Goal: Task Accomplishment & Management: Use online tool/utility

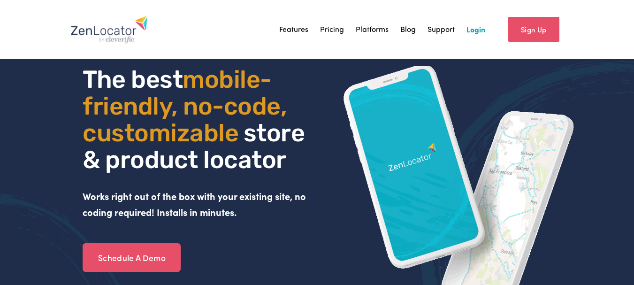
click at [472, 31] on link "Login" at bounding box center [476, 30] width 19 height 14
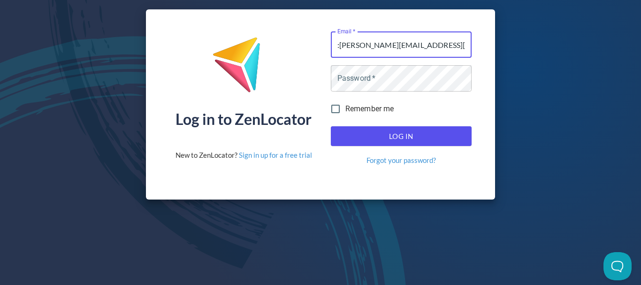
click at [340, 44] on input ":[PERSON_NAME][EMAIL_ADDRESS][DOMAIN_NAME]" at bounding box center [401, 44] width 141 height 26
type input "[PERSON_NAME][EMAIL_ADDRESS][DOMAIN_NAME]"
click at [621, 135] on div "Log in to ZenLocator New to ZenLocator? Sign in up for a free trial Email   * […" at bounding box center [320, 104] width 641 height 209
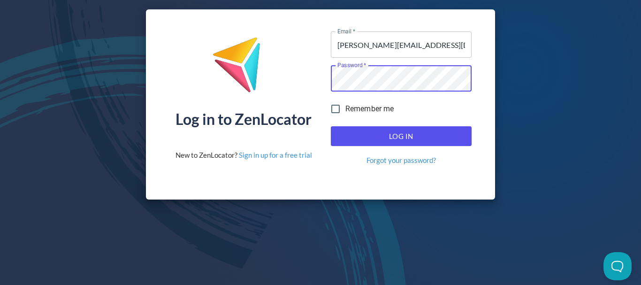
click at [396, 146] on button "Log In" at bounding box center [401, 136] width 141 height 20
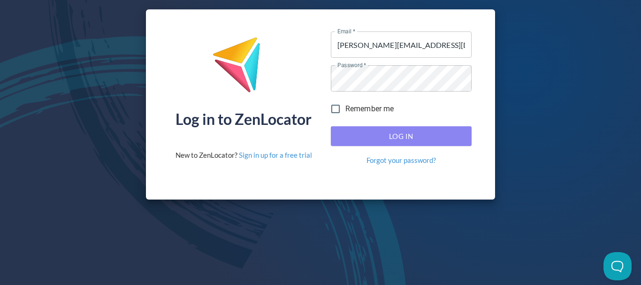
click at [398, 139] on span "Log In" at bounding box center [401, 136] width 120 height 12
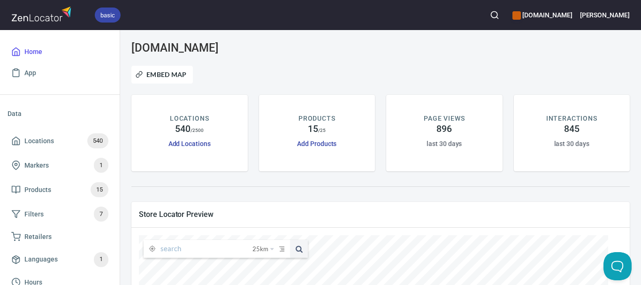
click at [283, 70] on div "Embed Map" at bounding box center [381, 74] width 510 height 29
click at [505, 10] on button "button" at bounding box center [495, 15] width 21 height 21
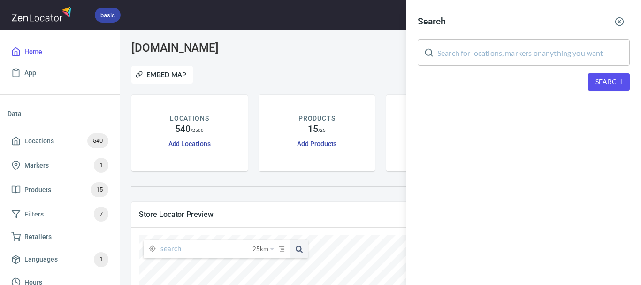
click at [491, 61] on input "text" at bounding box center [534, 52] width 193 height 26
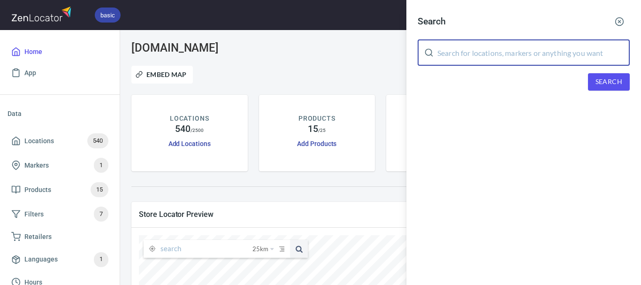
paste input "Myrtlebank Roaming Farms"
type input "Myrtlebank Roaming Farms"
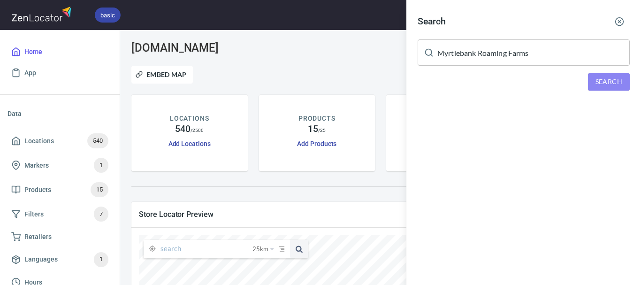
click at [619, 79] on span "Search" at bounding box center [609, 82] width 27 height 12
